Goal: Task Accomplishment & Management: Complete application form

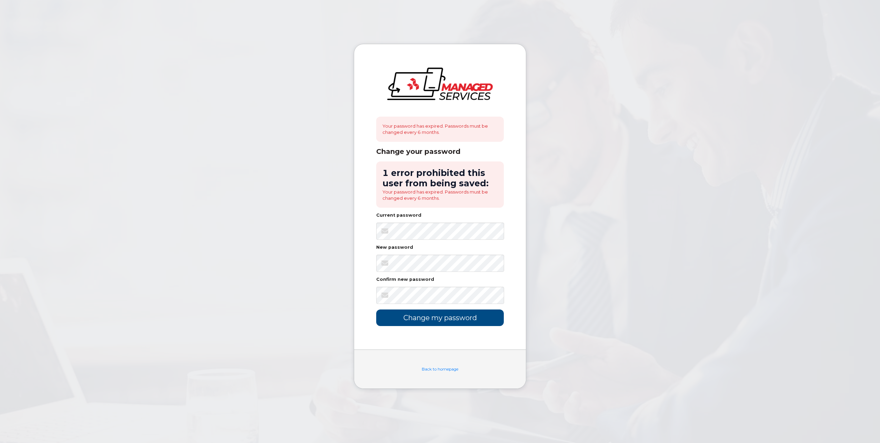
click at [656, 290] on body "Your password has expired. Passwords must be changed every 6 months. Change you…" at bounding box center [440, 221] width 880 height 443
click at [569, 292] on body "Your password has expired. Passwords must be changed every 6 months. Change you…" at bounding box center [440, 221] width 880 height 443
click at [483, 315] on input "Change my password" at bounding box center [440, 317] width 128 height 16
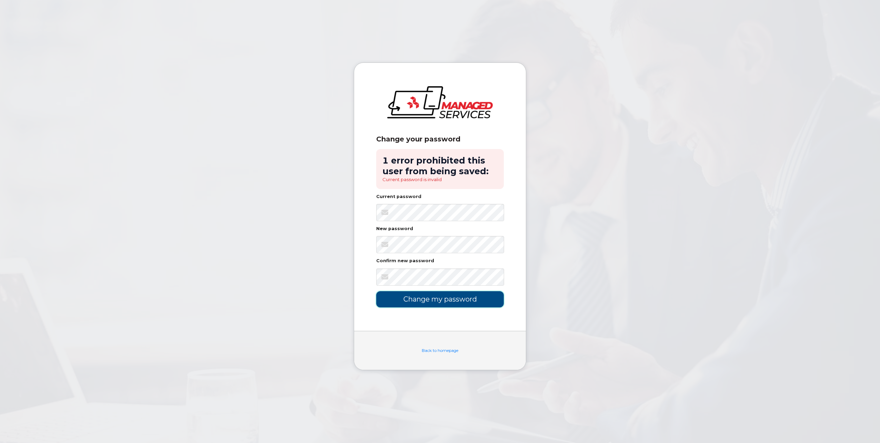
click at [423, 299] on input "Change my password" at bounding box center [440, 299] width 128 height 16
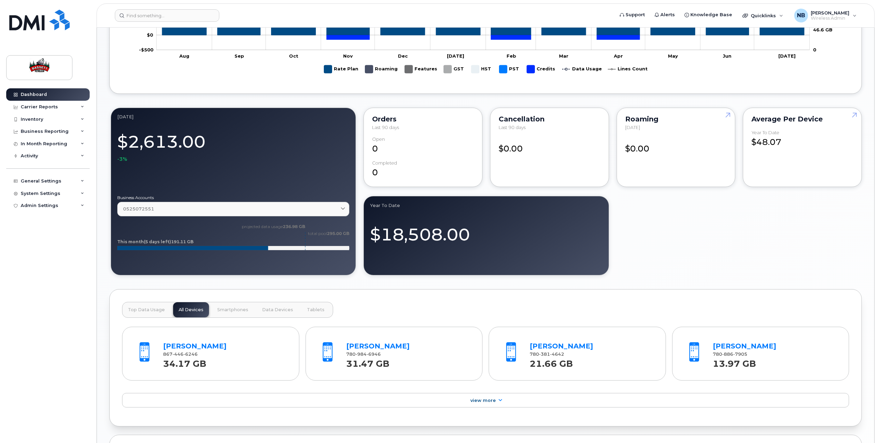
scroll to position [552, 0]
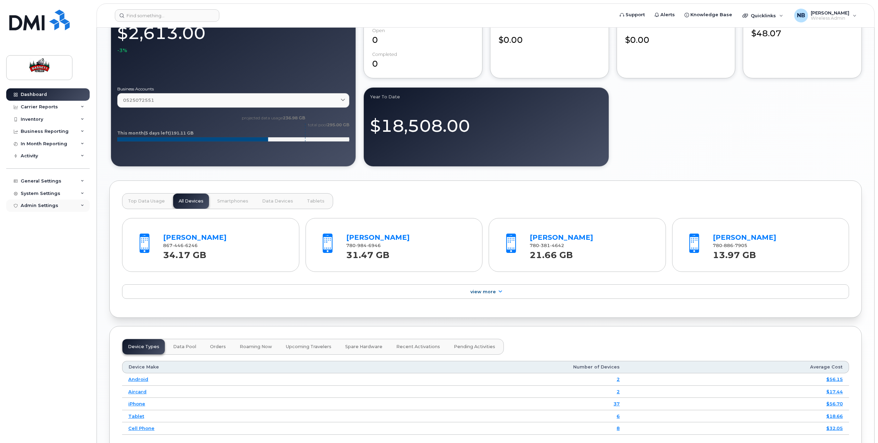
click at [83, 205] on icon at bounding box center [82, 205] width 3 height 3
click at [82, 193] on icon at bounding box center [82, 193] width 3 height 3
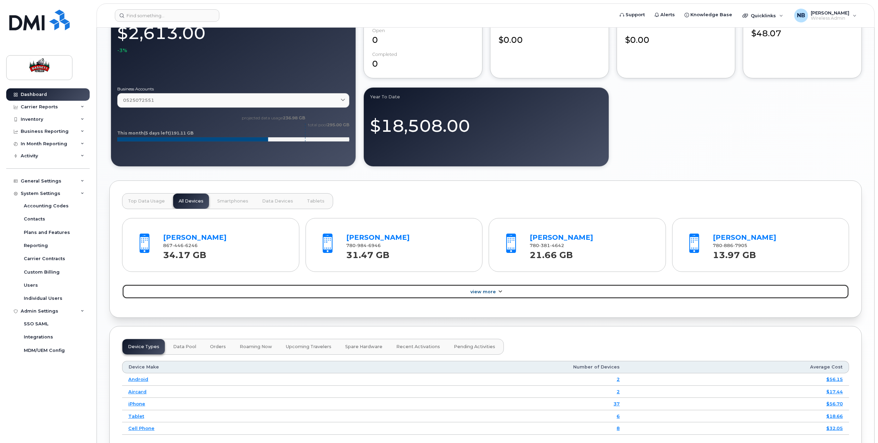
click at [484, 289] on span "View More" at bounding box center [483, 291] width 26 height 5
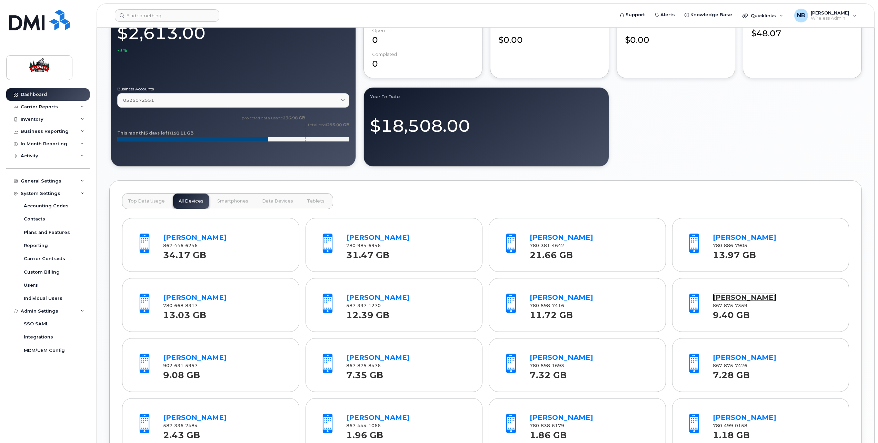
click at [735, 296] on link "[PERSON_NAME]" at bounding box center [744, 297] width 63 height 8
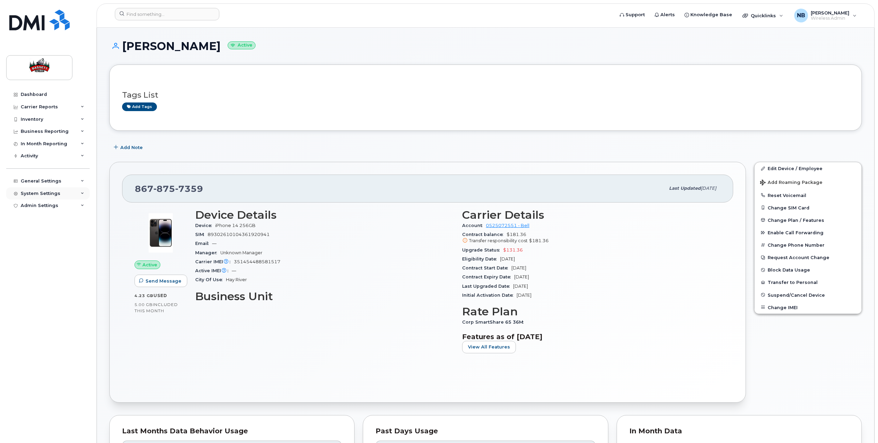
click at [84, 194] on icon at bounding box center [82, 193] width 3 height 3
click at [84, 311] on div "Admin Settings" at bounding box center [47, 311] width 83 height 12
click at [80, 181] on div "General Settings" at bounding box center [47, 181] width 83 height 12
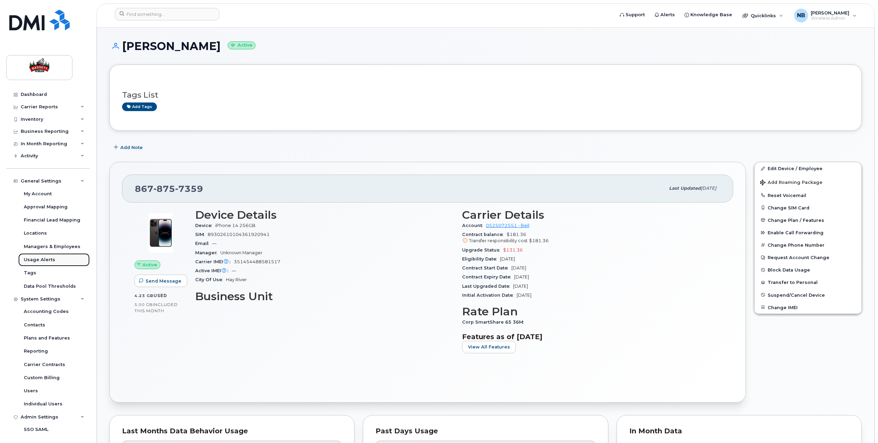
click at [48, 261] on div "Usage Alerts" at bounding box center [39, 260] width 31 height 6
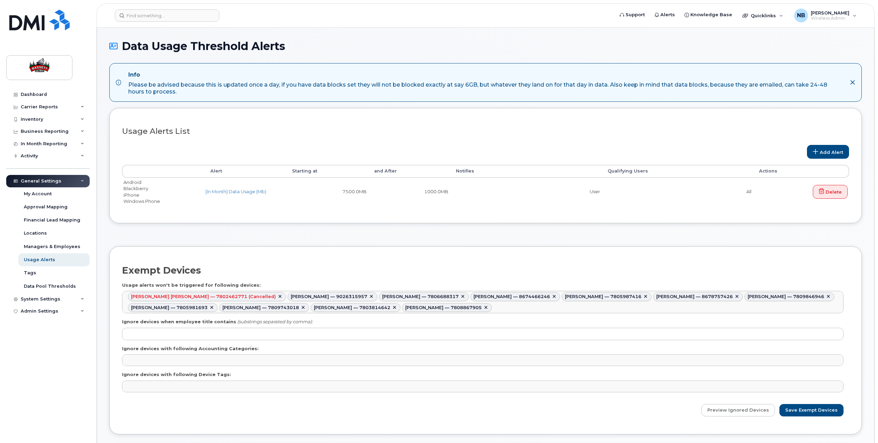
select select
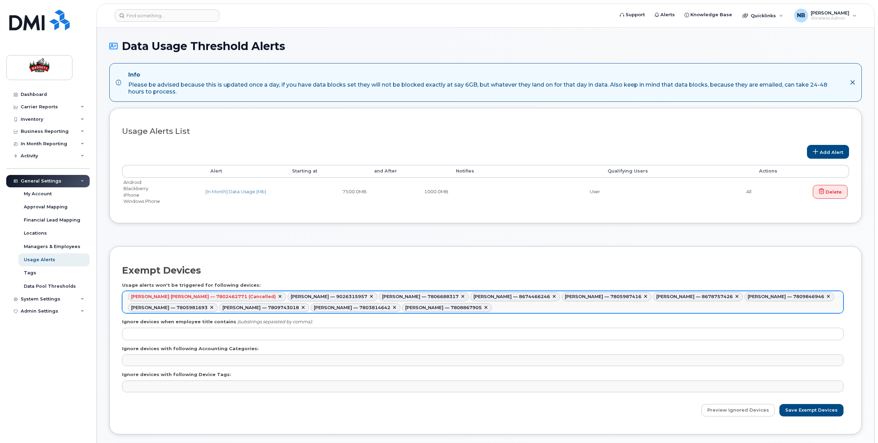
click at [277, 295] on link at bounding box center [280, 297] width 6 height 6
type input "515141,515148,515153,515129,515127,515131,515157,515133,515140,515139"
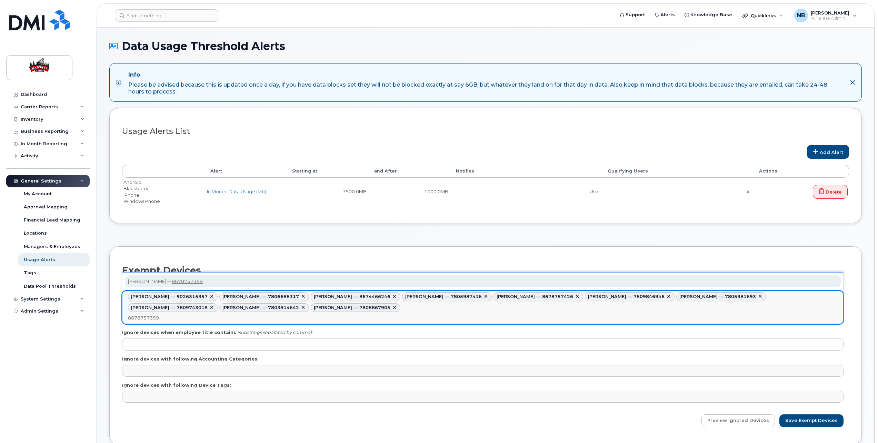
type input "8678757359"
type input "515141,515148,515153,515129,515127,515131,515157,515133,515140,515139,515152"
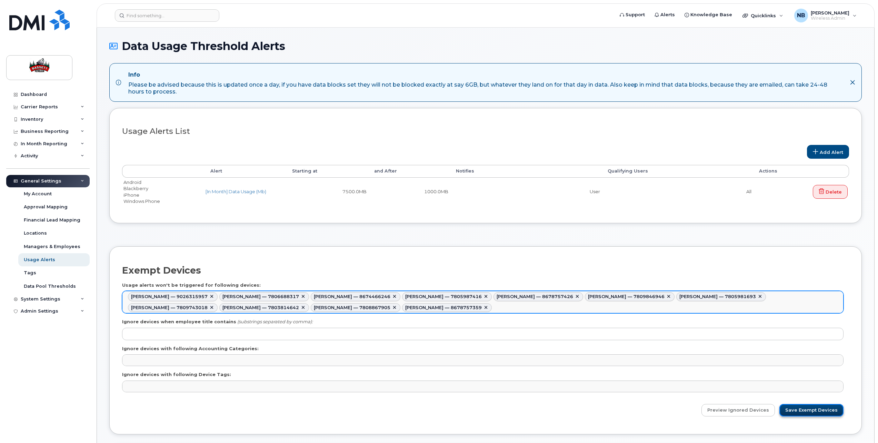
click at [808, 409] on input "Save Exempt Devices" at bounding box center [811, 410] width 64 height 13
type input "Saving..."
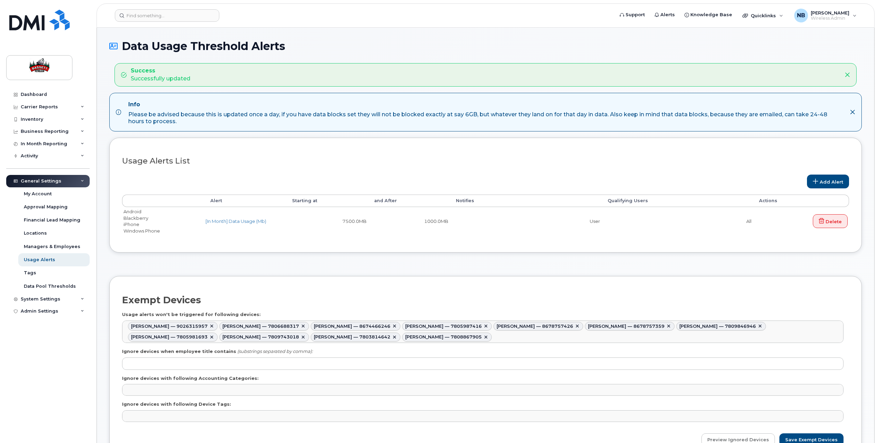
select select
click at [34, 93] on div "Dashboard" at bounding box center [34, 95] width 26 height 6
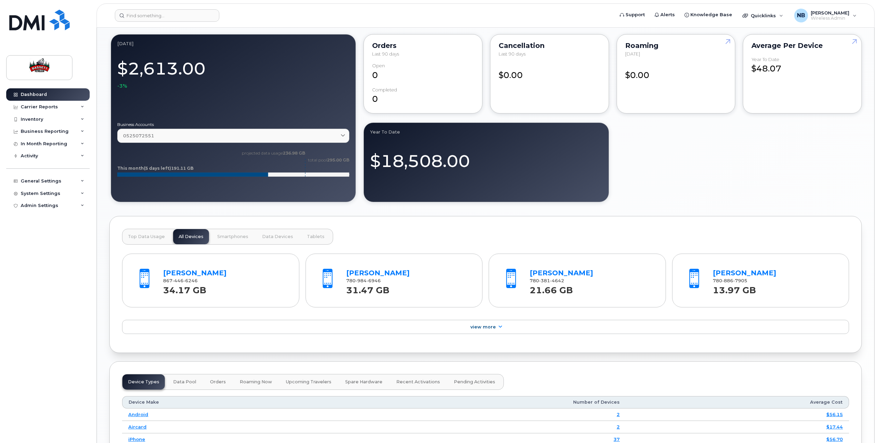
scroll to position [552, 0]
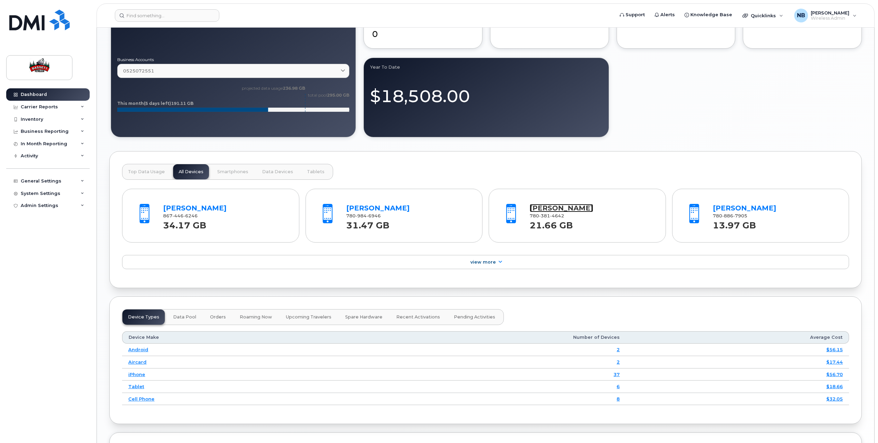
click at [575, 204] on link "[PERSON_NAME]" at bounding box center [561, 208] width 63 height 8
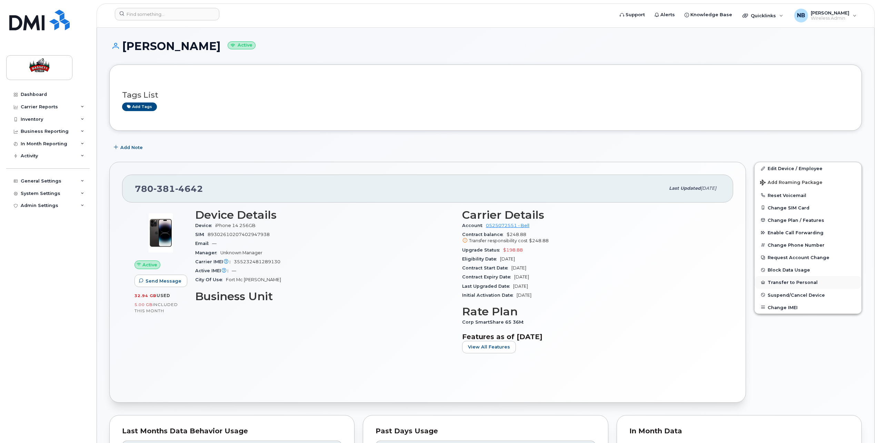
click at [784, 282] on button "Transfer to Personal" at bounding box center [808, 282] width 107 height 12
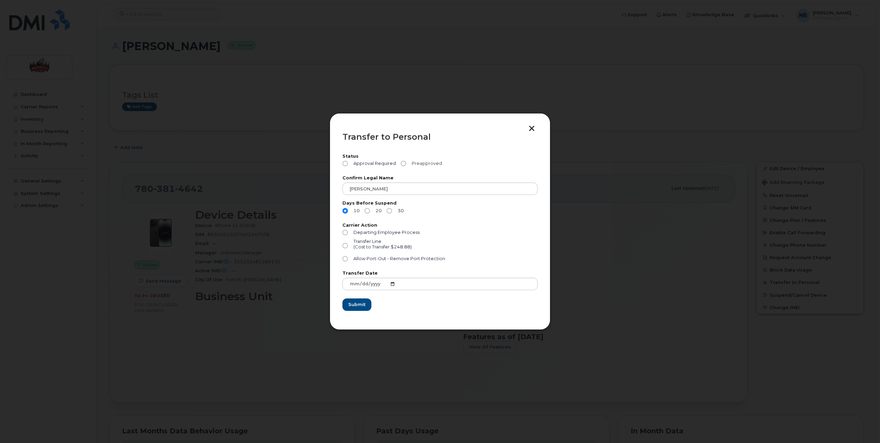
click at [404, 164] on input "Preapproved" at bounding box center [404, 164] width 6 height 6
radio input "true"
click at [390, 211] on input "30" at bounding box center [390, 211] width 6 height 6
radio input "true"
click at [347, 231] on input "Departing Employee Process" at bounding box center [345, 233] width 6 height 6
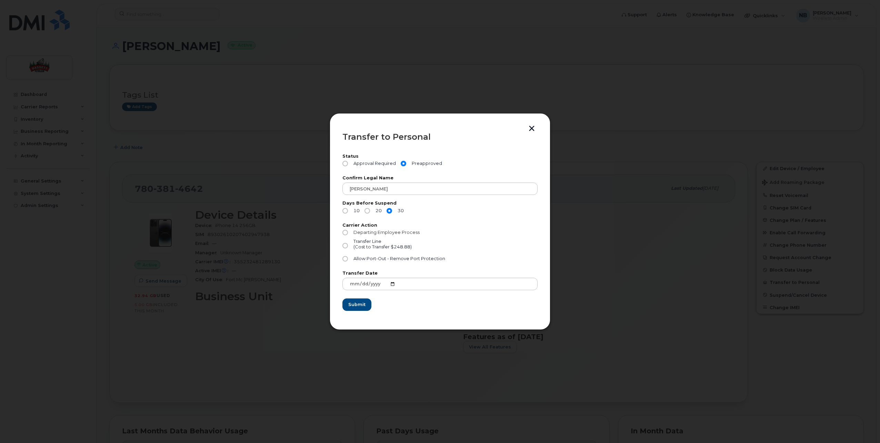
radio input "true"
click at [343, 259] on input "Allow Port-Out - Remove Port Protection" at bounding box center [345, 259] width 6 height 6
radio input "true"
click at [363, 304] on span "Submit" at bounding box center [356, 304] width 17 height 7
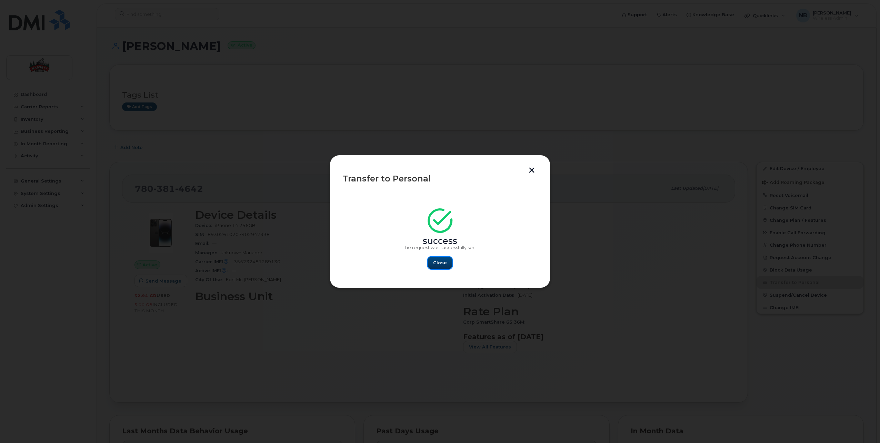
click at [444, 262] on span "Close" at bounding box center [440, 262] width 14 height 7
